Goal: Task Accomplishment & Management: Manage account settings

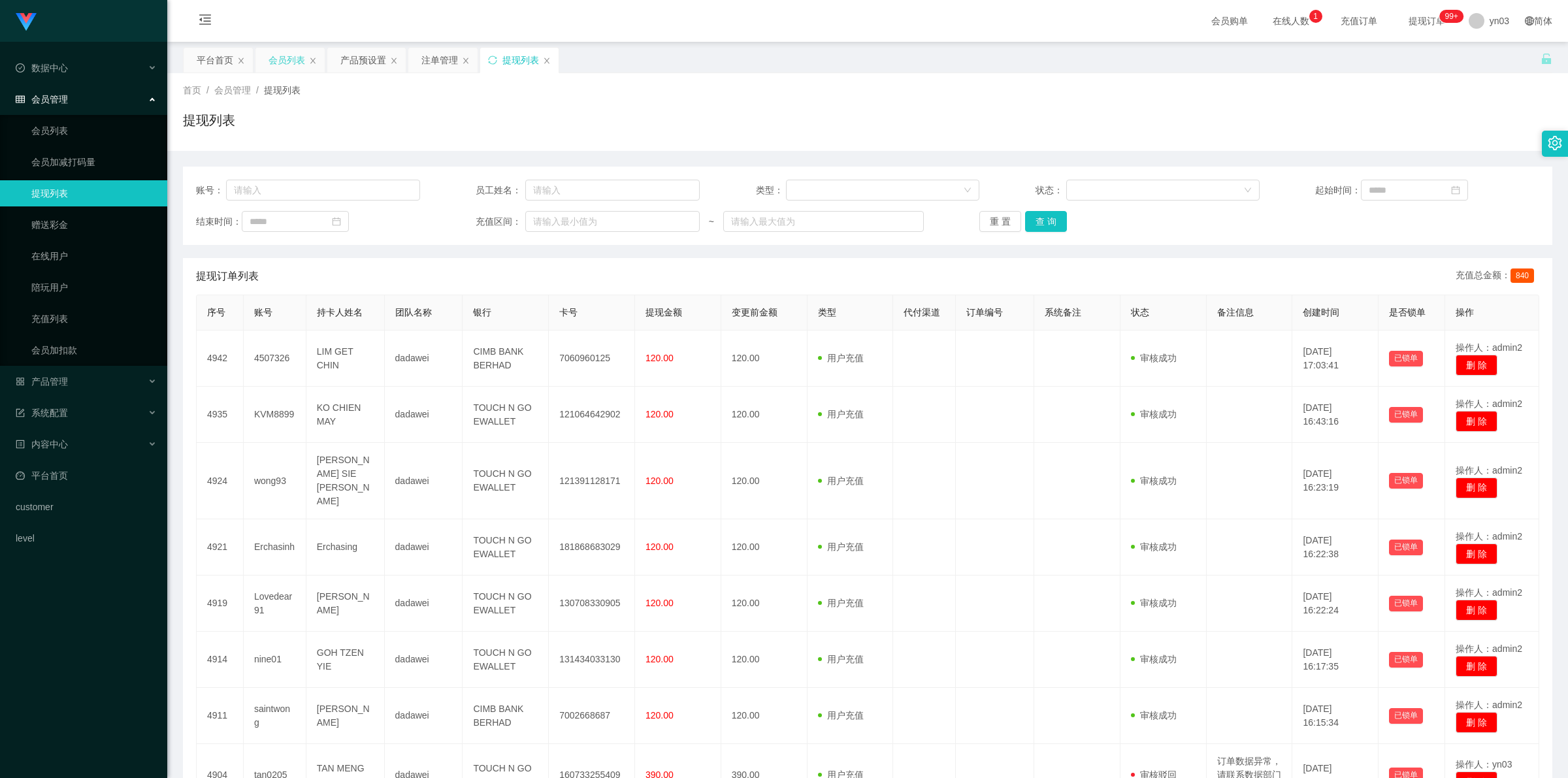
click at [299, 58] on div "会员列表" at bounding box center [287, 60] width 37 height 24
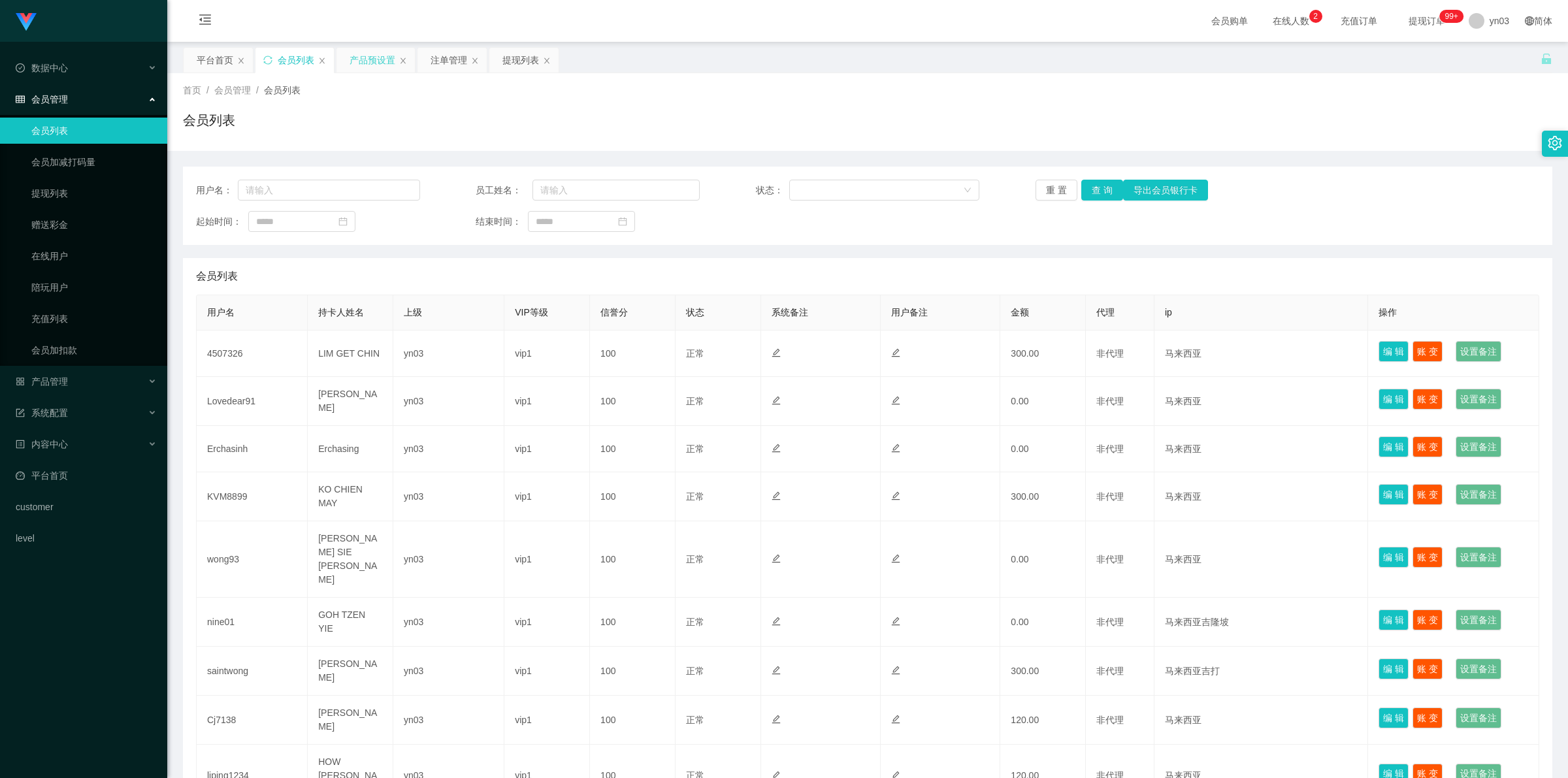
click at [370, 58] on div "产品预设置" at bounding box center [372, 60] width 45 height 24
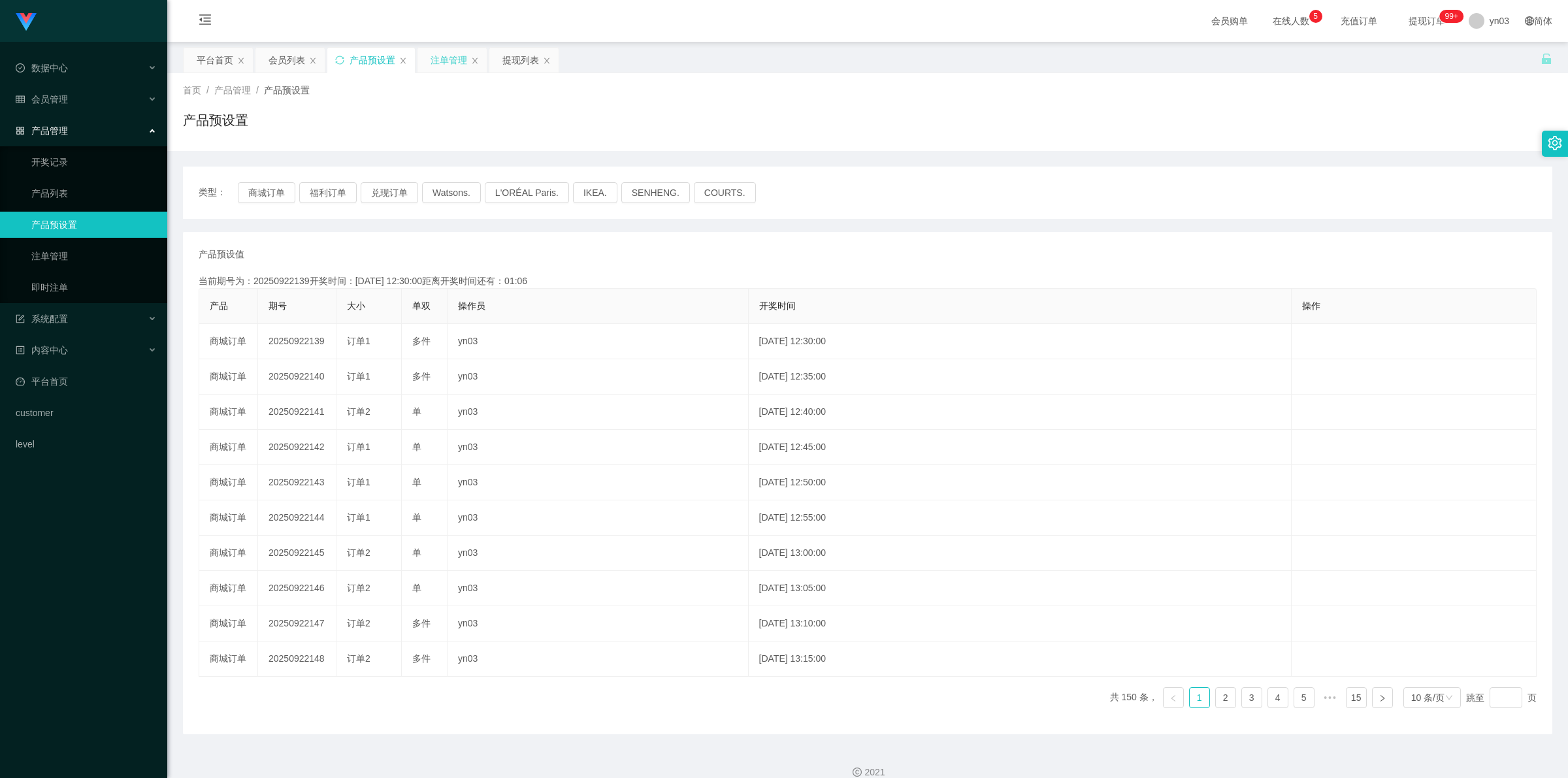
click at [446, 62] on div "注单管理" at bounding box center [449, 60] width 37 height 24
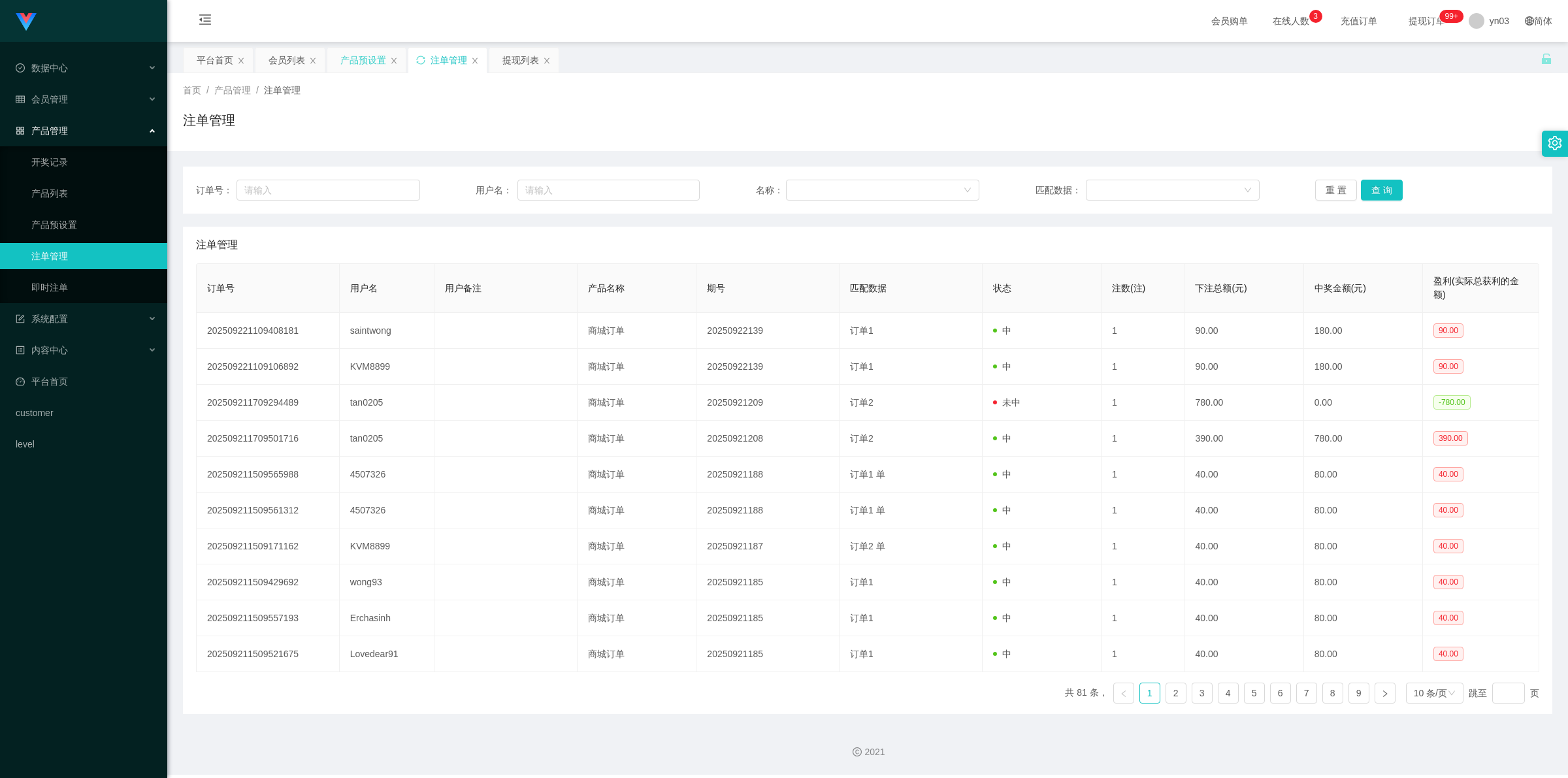
click at [368, 65] on div "产品预设置" at bounding box center [363, 60] width 45 height 24
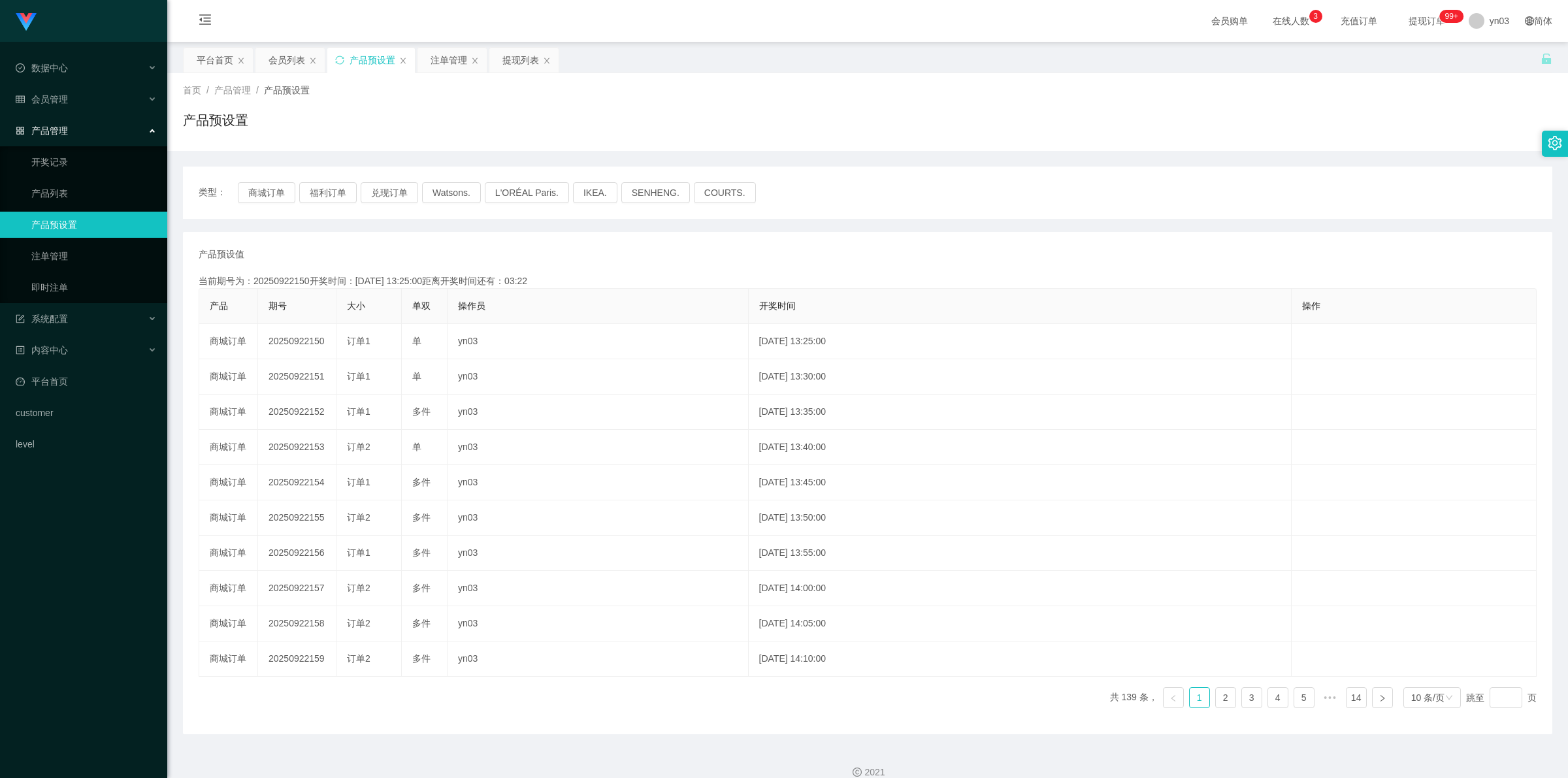
click at [312, 179] on div "类型： 商城订单 福利订单 兑现订单 Watsons. L'ORÉAL Paris. IKEA. SENHENG. COURTS." at bounding box center [867, 193] width 1369 height 52
click at [341, 194] on button "福利订单" at bounding box center [328, 193] width 58 height 21
click at [336, 192] on button "福利订单" at bounding box center [328, 193] width 58 height 21
click at [215, 53] on div "平台首页" at bounding box center [215, 60] width 37 height 24
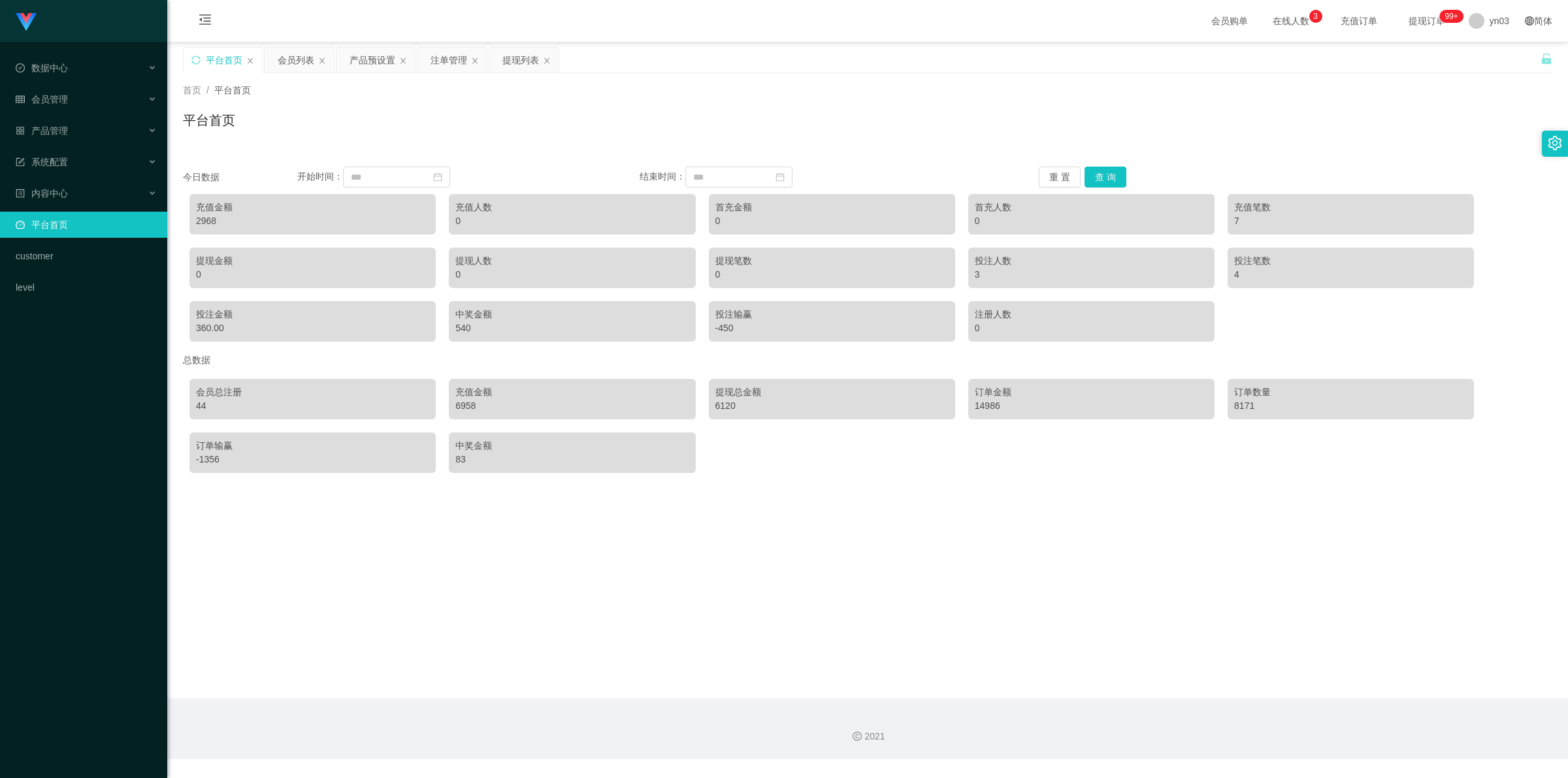
click at [291, 44] on main "关闭左侧 关闭右侧 关闭其它 刷新页面 平台首页 会员列表 产品预设置 注单管理 提现列表 首页 / 平台首页 / 平台首页 今日数据 开始时间： 结束时间：…" at bounding box center [867, 369] width 1401 height 656
click at [293, 53] on div "会员列表" at bounding box center [296, 60] width 37 height 24
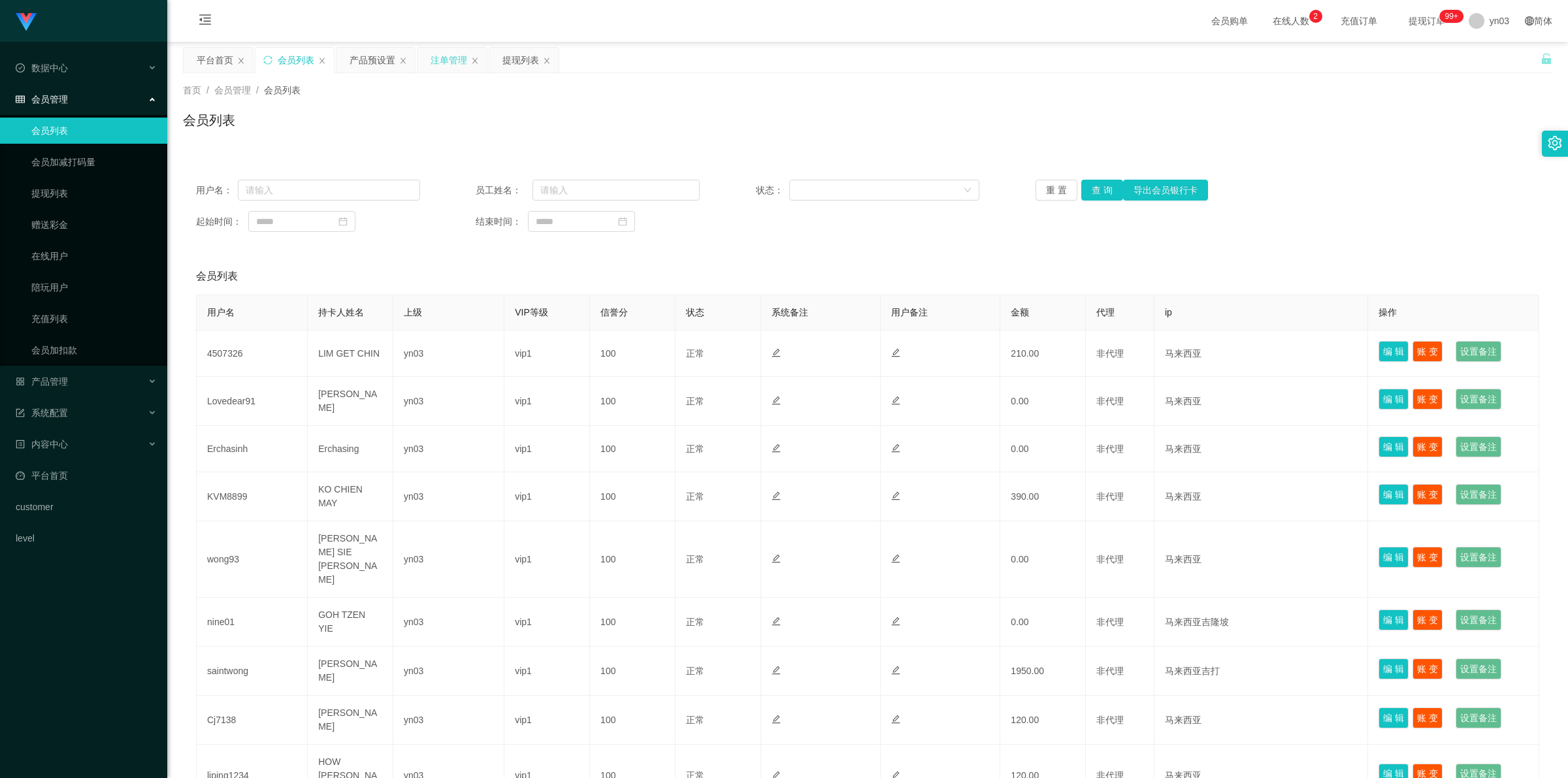
click at [446, 56] on div "注单管理" at bounding box center [449, 60] width 37 height 24
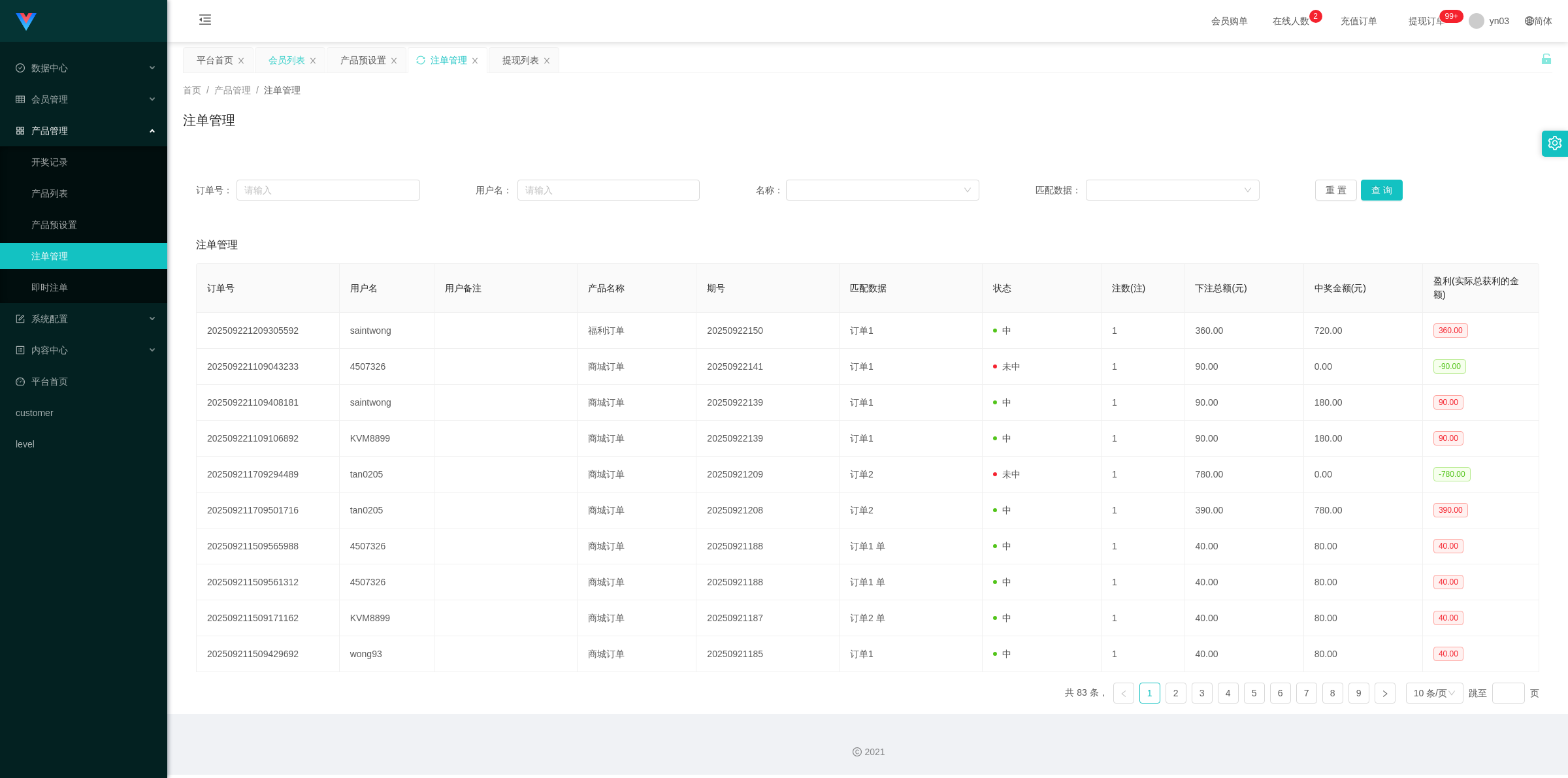
click at [299, 62] on div "会员列表" at bounding box center [287, 60] width 37 height 24
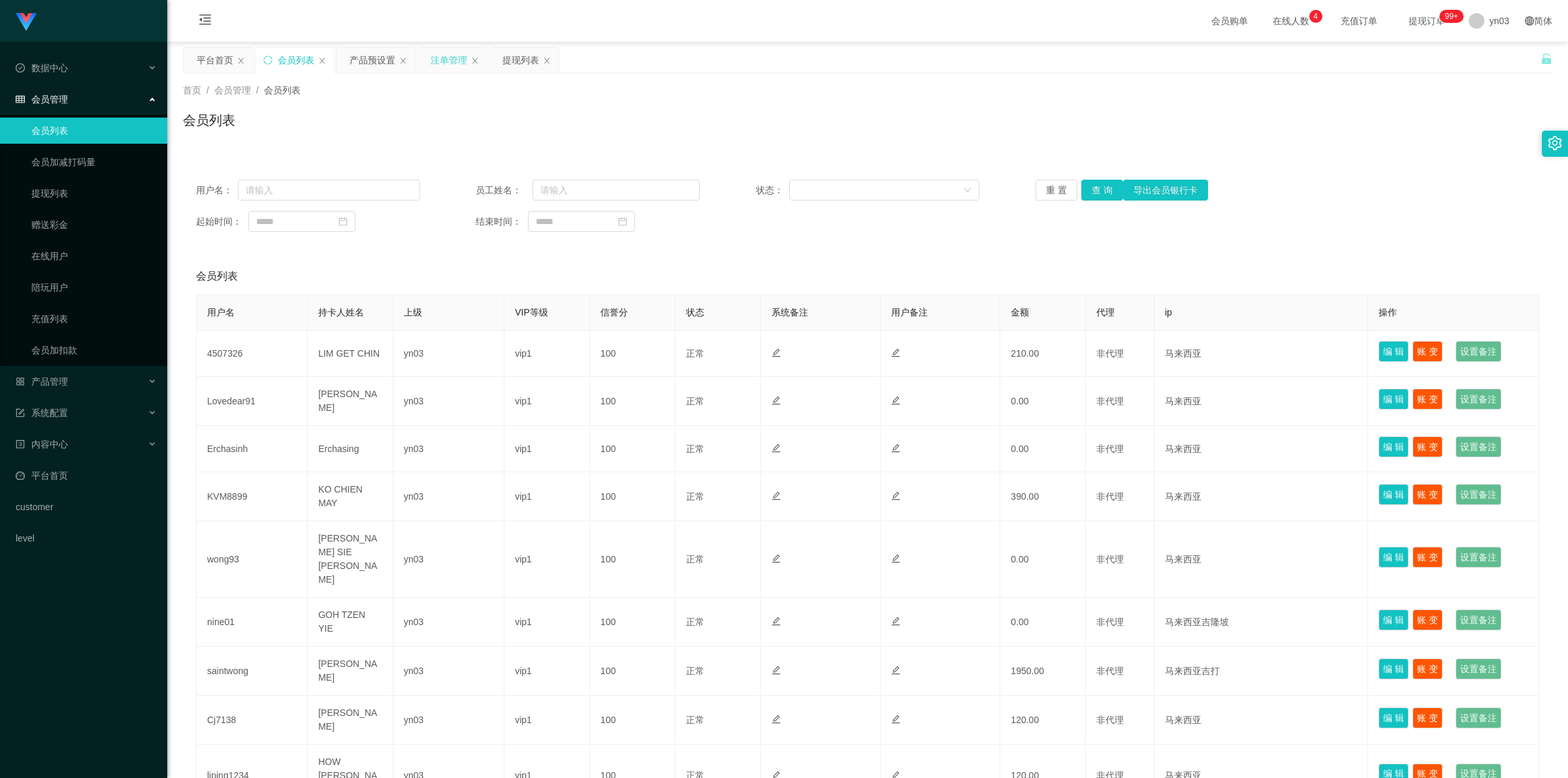
click at [453, 59] on div "注单管理" at bounding box center [449, 60] width 37 height 24
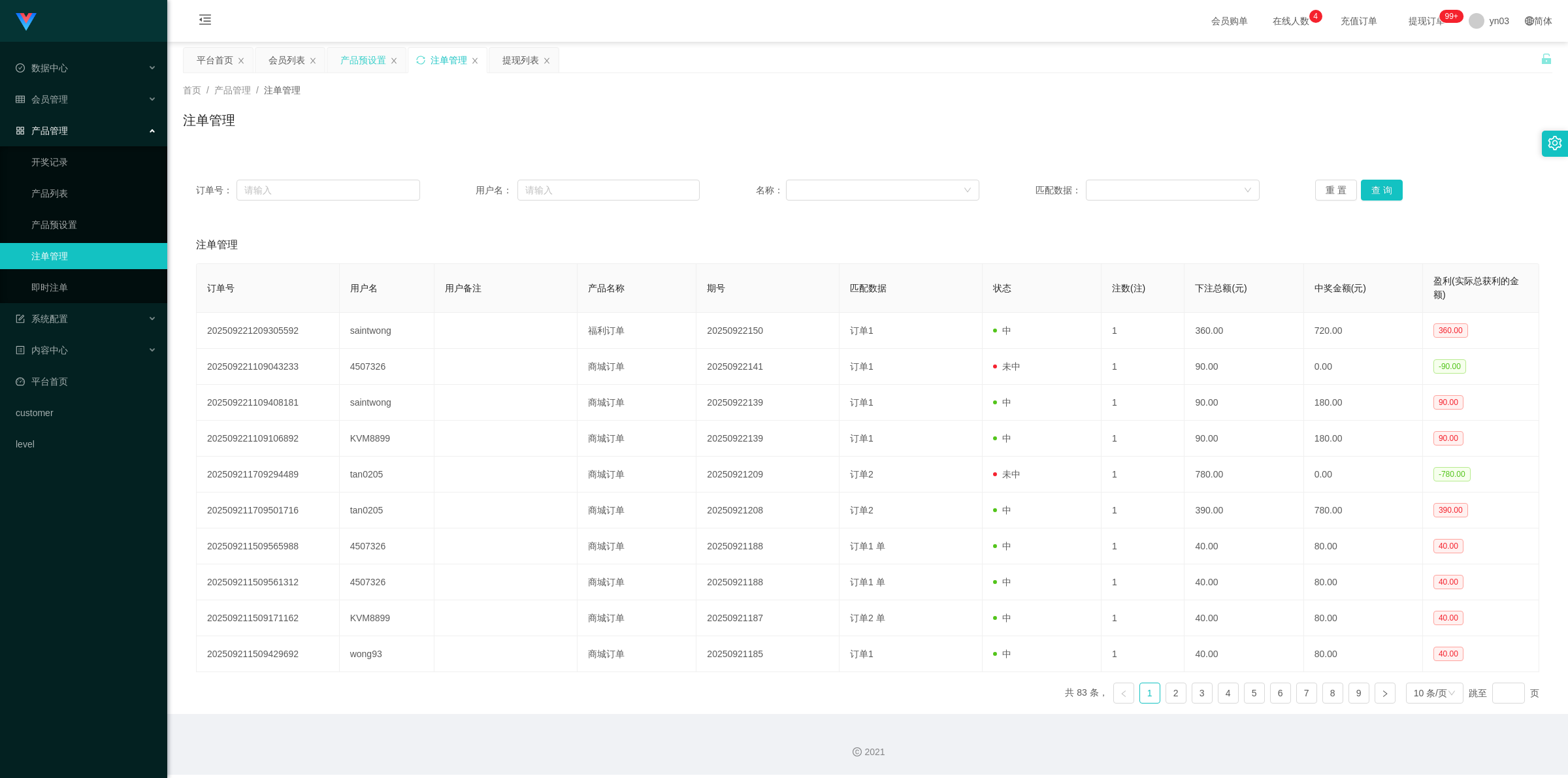
click at [364, 58] on div "产品预设置" at bounding box center [363, 60] width 45 height 24
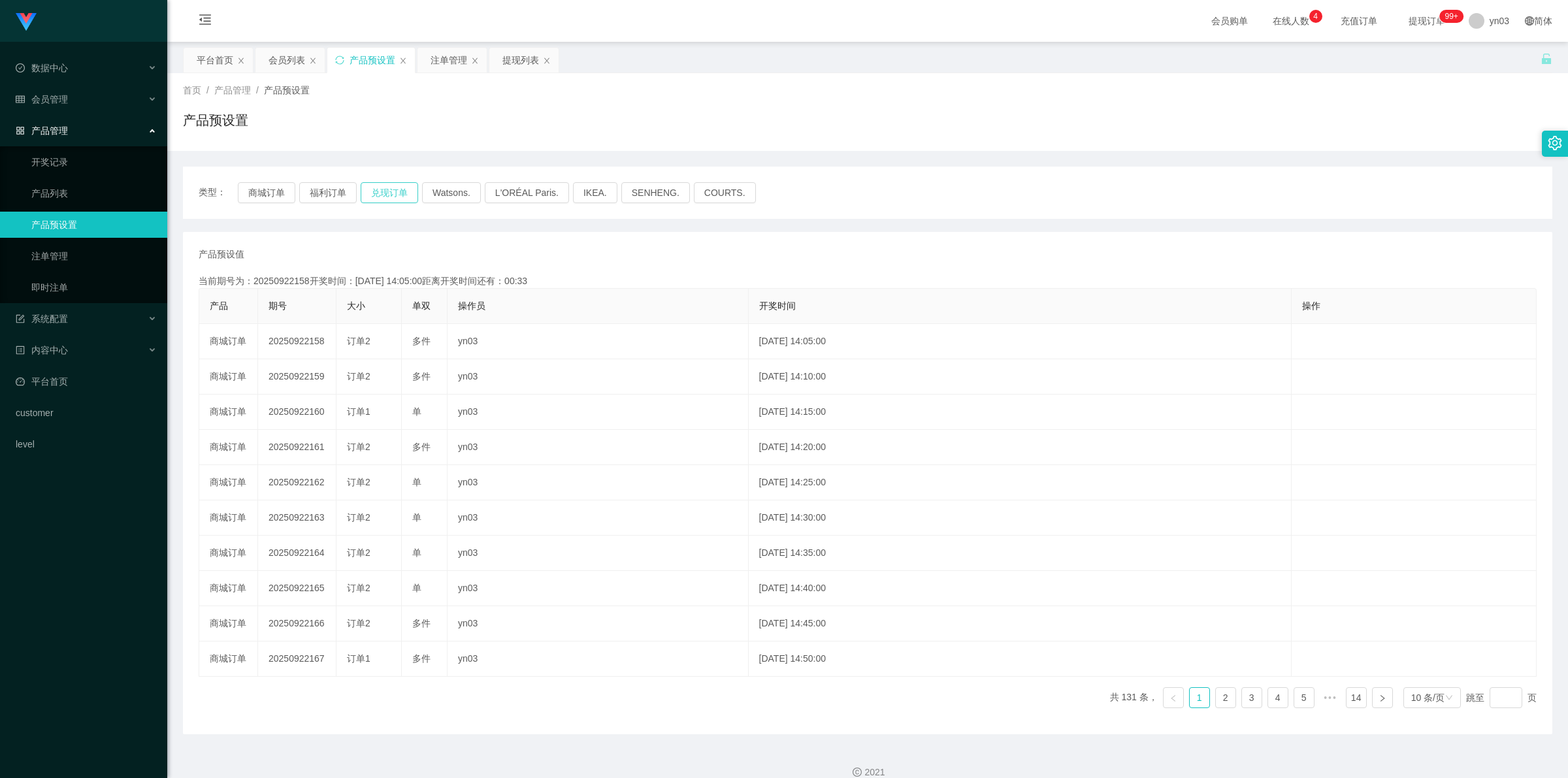
click at [394, 197] on button "兑现订单" at bounding box center [390, 193] width 58 height 21
click at [464, 51] on div "注单管理" at bounding box center [449, 60] width 37 height 24
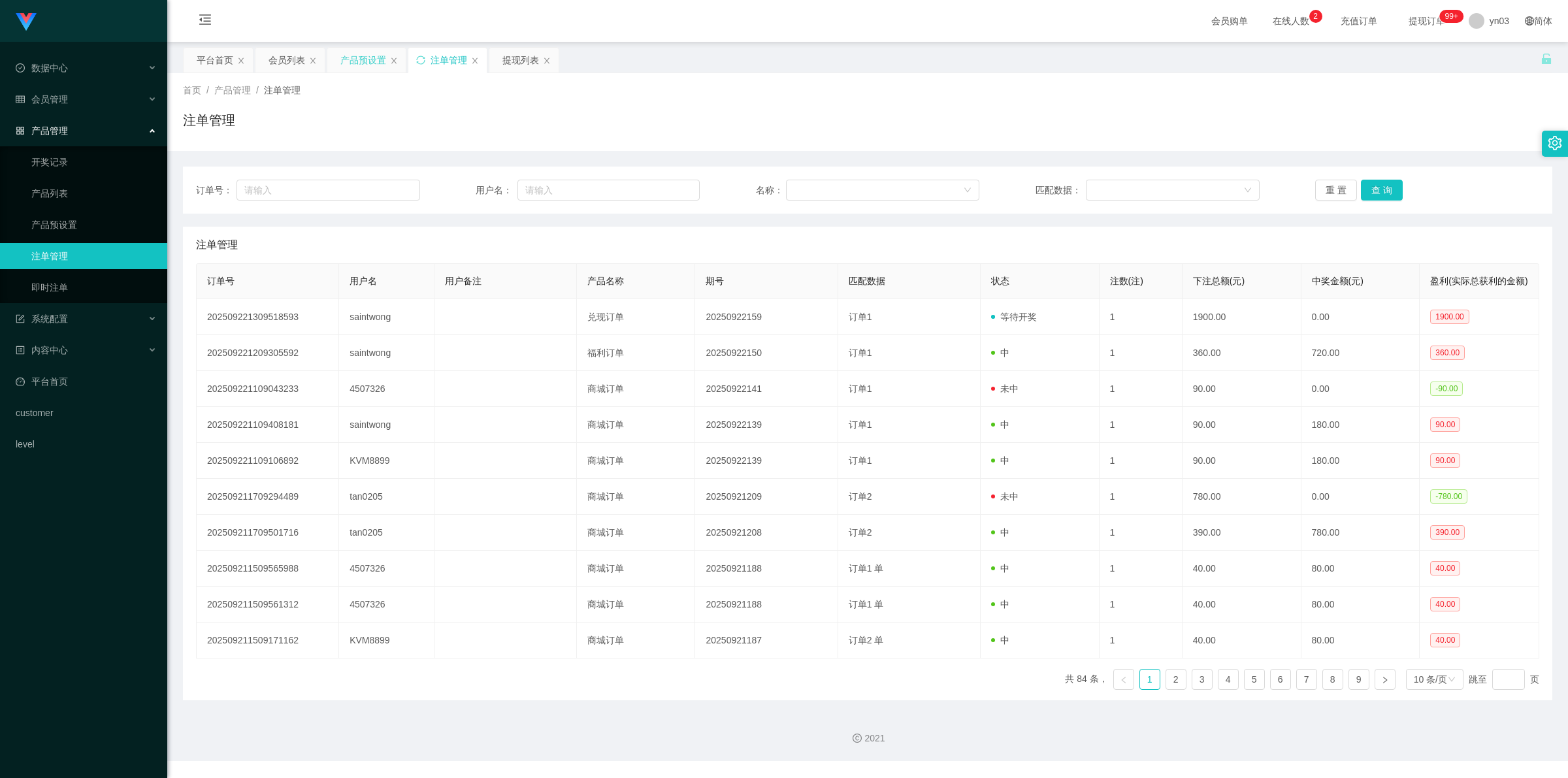
click at [342, 60] on div "产品预设置" at bounding box center [363, 60] width 45 height 24
